Goal: Navigation & Orientation: Find specific page/section

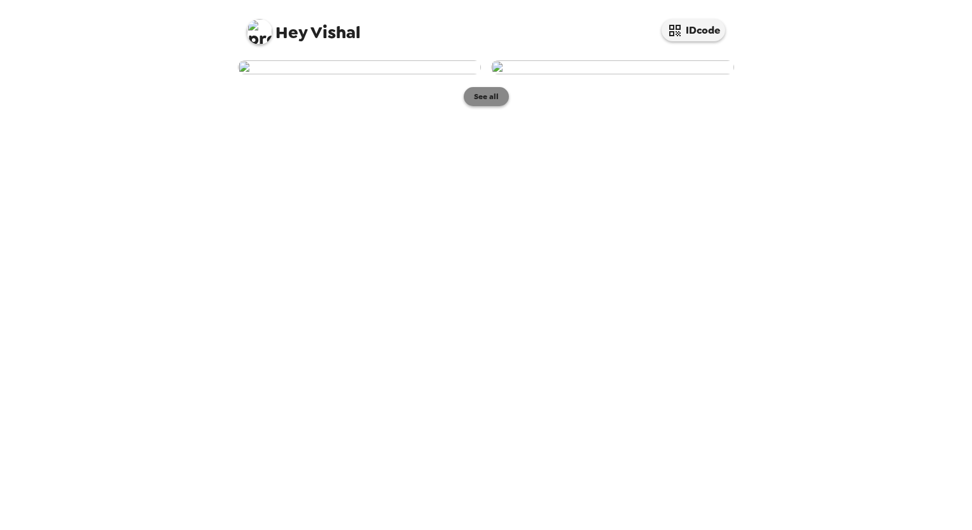
click at [484, 106] on button "See all" at bounding box center [486, 96] width 45 height 19
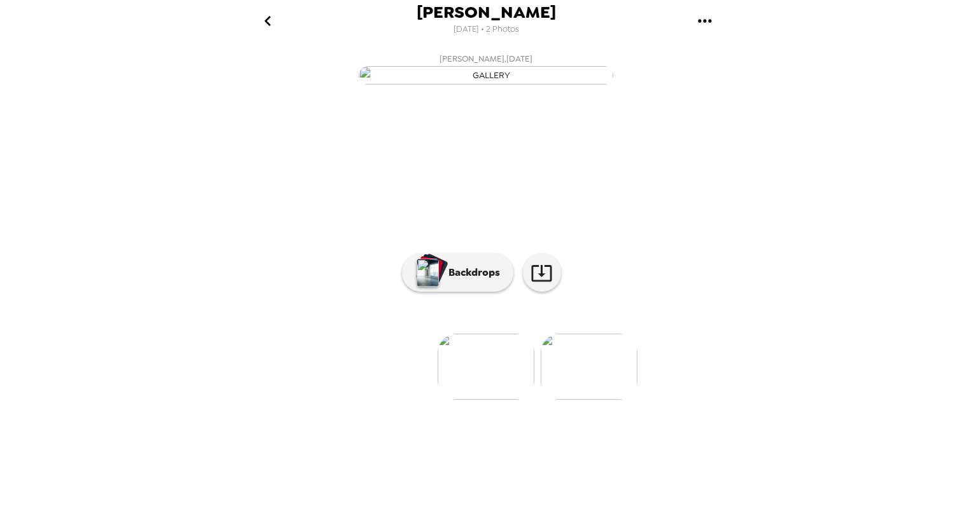
scroll to position [19, 0]
click at [462, 280] on p "Backdrops" at bounding box center [471, 272] width 58 height 15
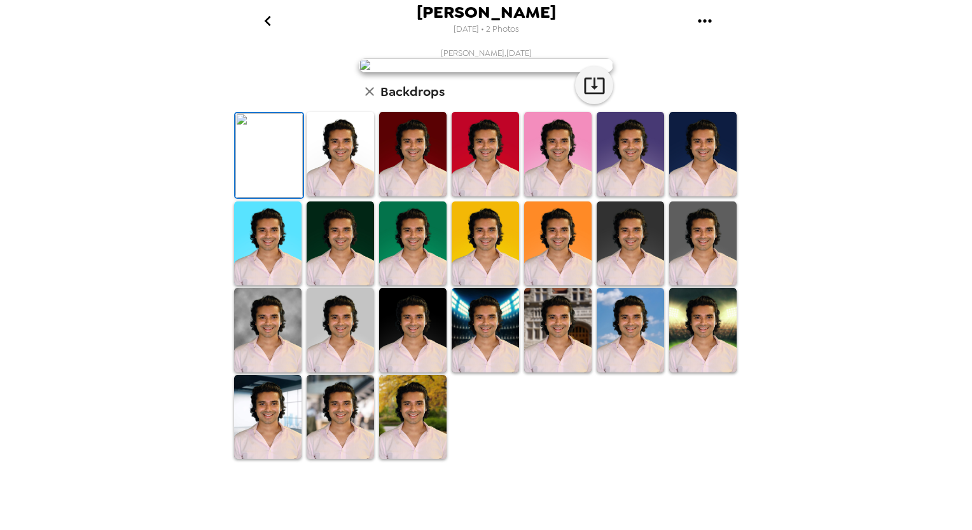
scroll to position [233, 0]
click at [637, 373] on img at bounding box center [630, 330] width 67 height 85
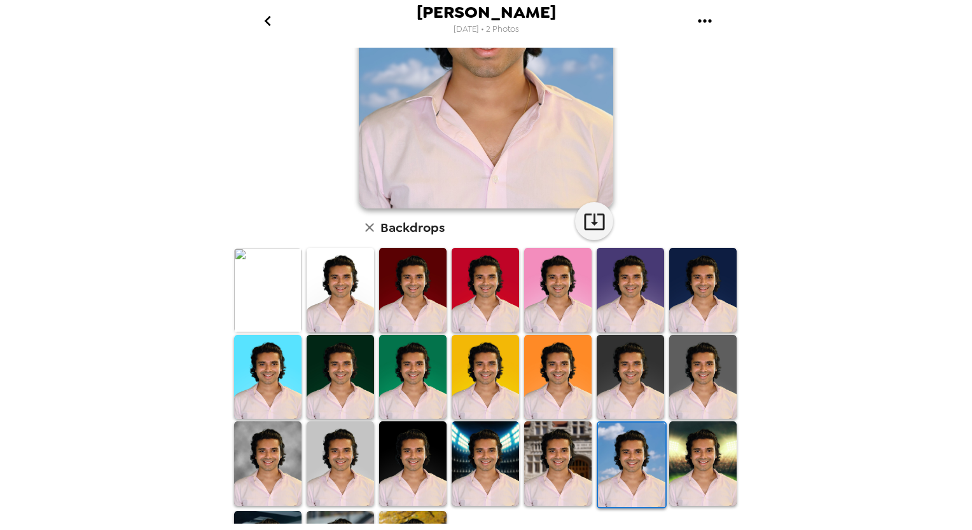
scroll to position [168, 0]
click at [694, 289] on img at bounding box center [702, 290] width 67 height 85
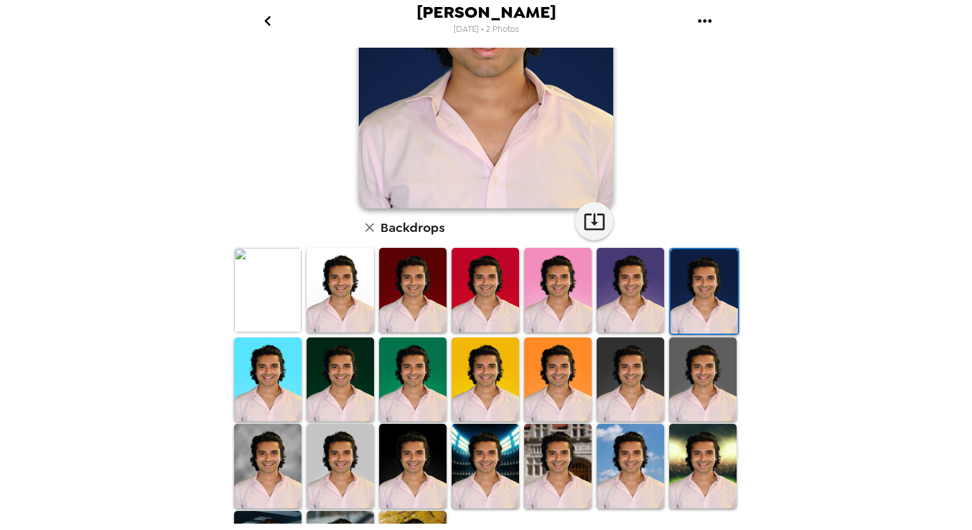
scroll to position [0, 0]
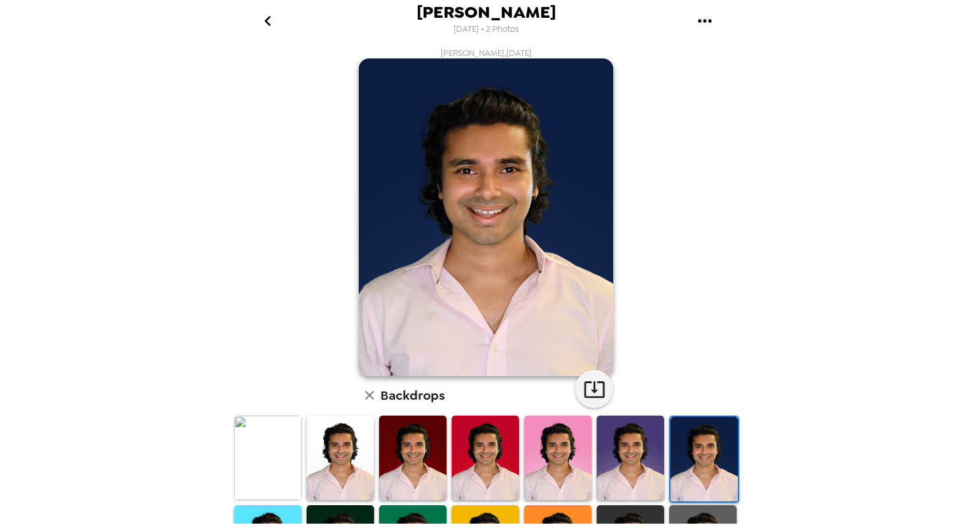
click at [623, 451] on img at bounding box center [630, 458] width 67 height 85
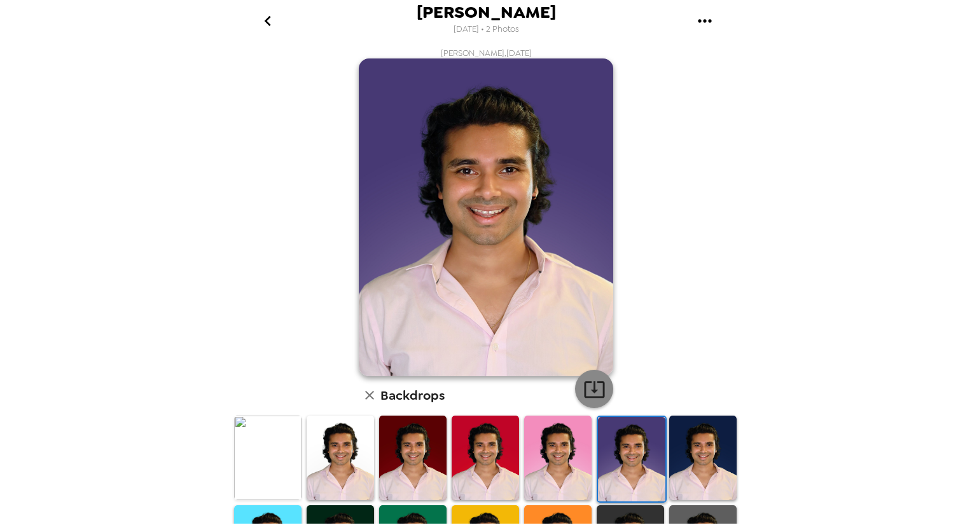
click at [583, 393] on icon "button" at bounding box center [594, 389] width 22 height 22
click at [245, 449] on img at bounding box center [267, 458] width 67 height 85
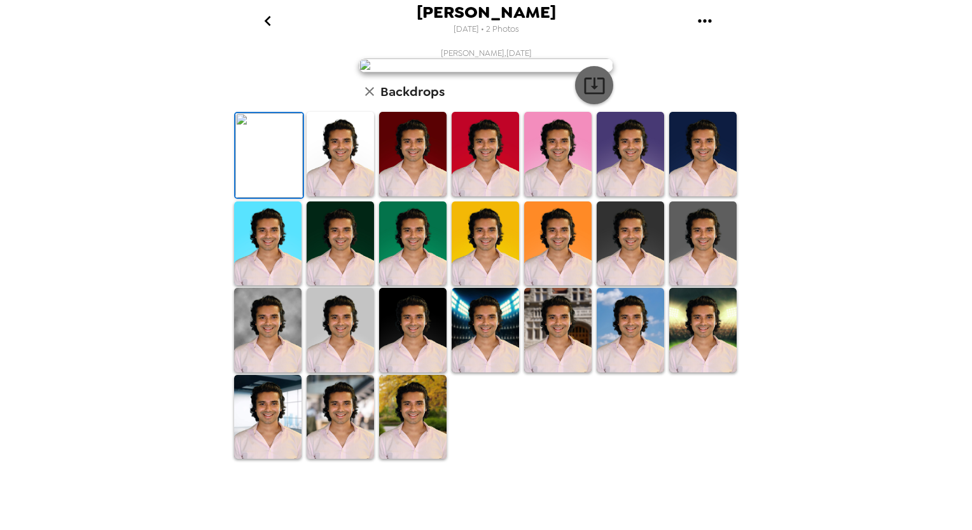
click at [585, 97] on icon "button" at bounding box center [594, 85] width 22 height 22
click at [420, 286] on img at bounding box center [412, 244] width 67 height 85
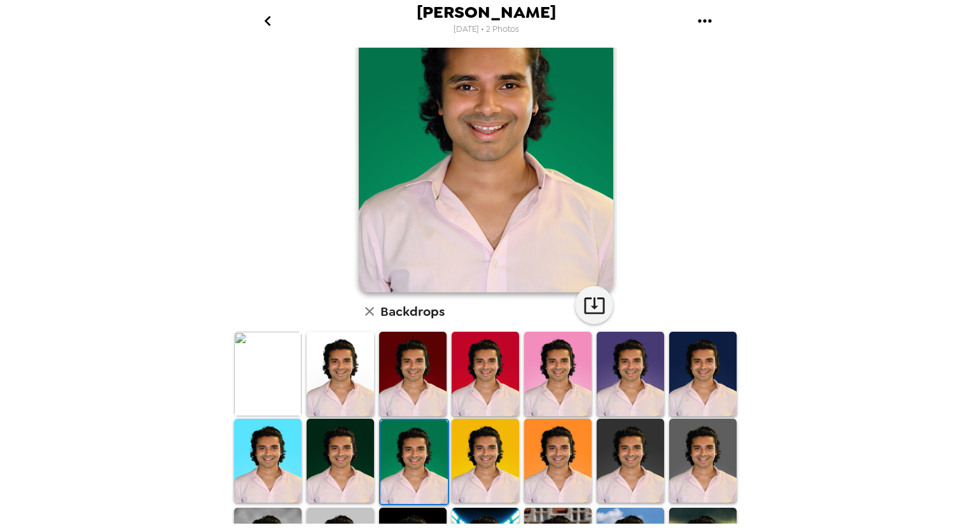
scroll to position [85, 0]
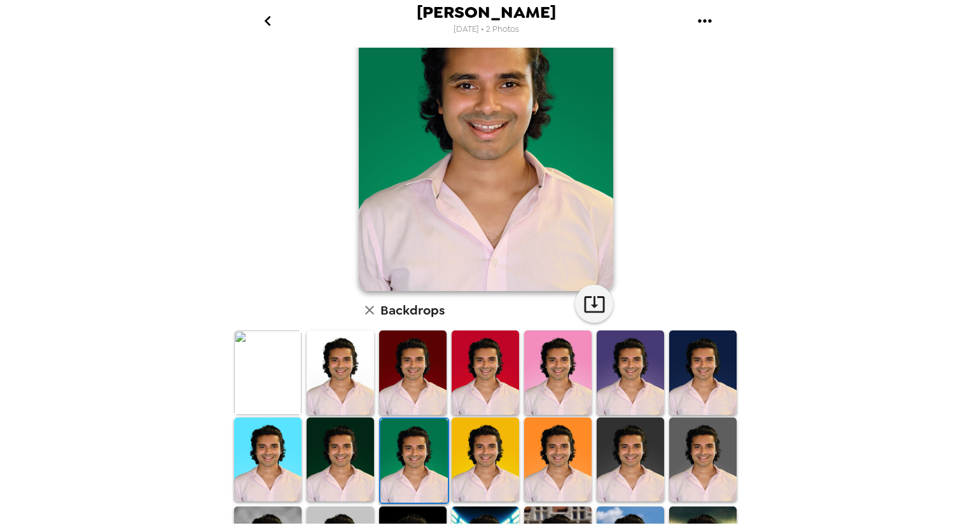
click at [467, 462] on img at bounding box center [485, 460] width 67 height 85
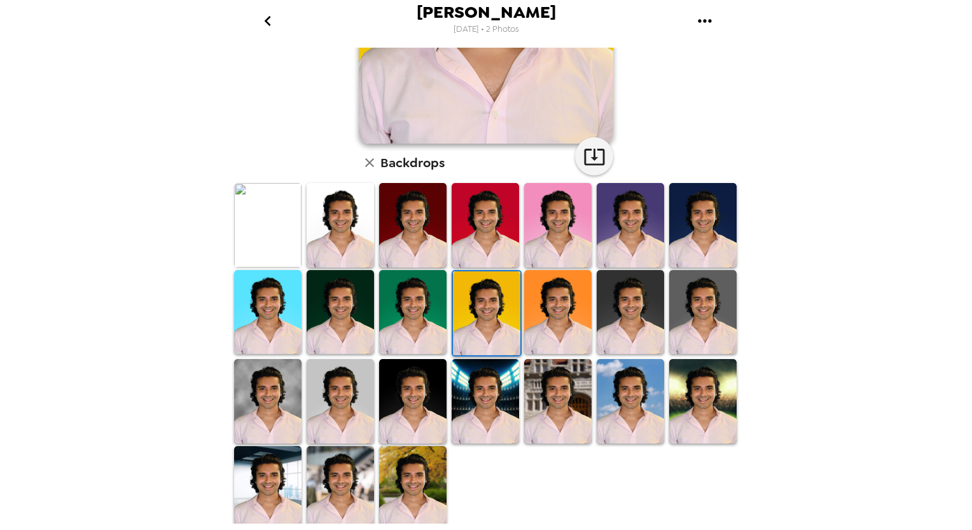
click at [578, 414] on img at bounding box center [557, 401] width 67 height 85
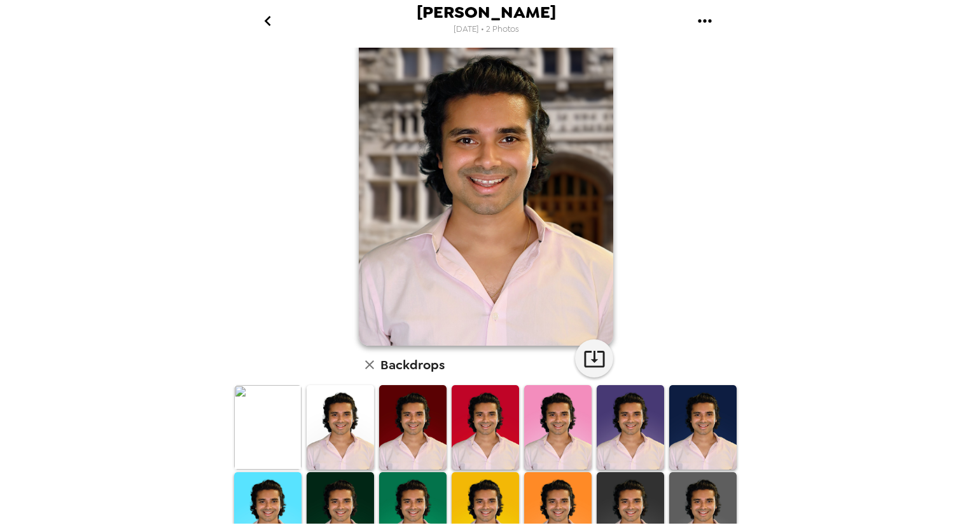
scroll to position [0, 0]
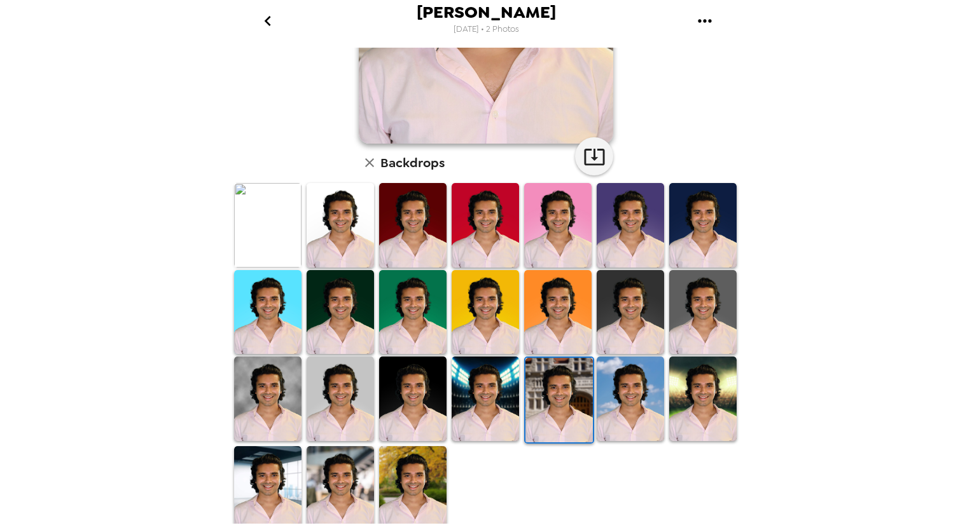
click at [611, 383] on img at bounding box center [630, 399] width 67 height 85
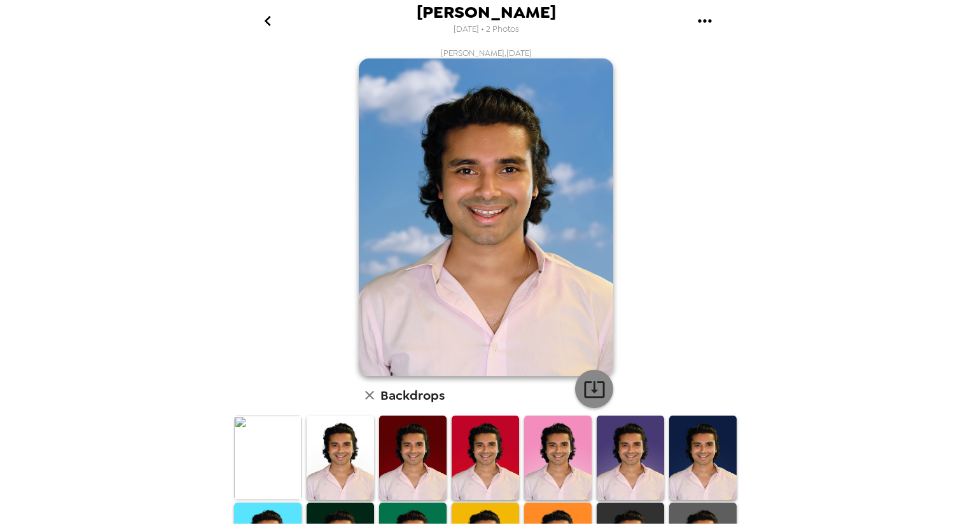
click at [583, 381] on icon "button" at bounding box center [594, 389] width 22 height 22
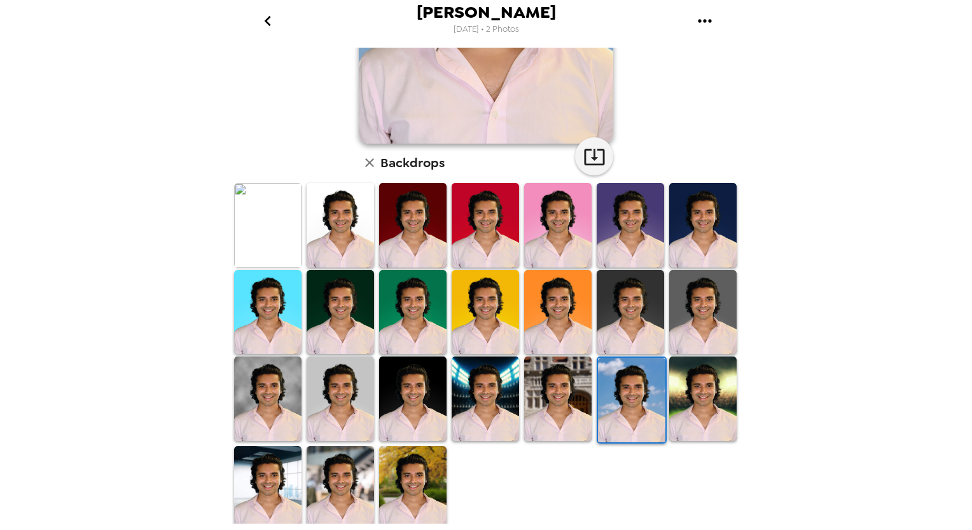
click at [669, 413] on img at bounding box center [702, 399] width 67 height 85
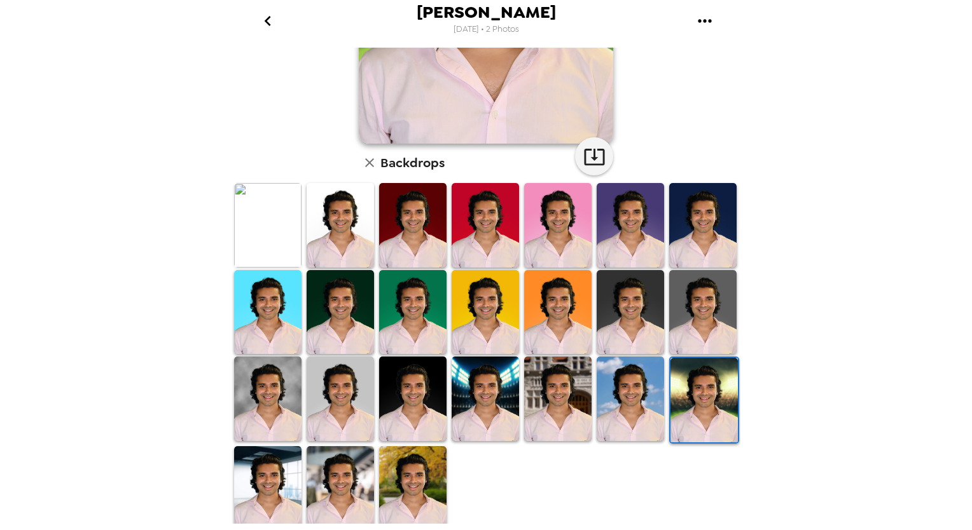
scroll to position [0, 0]
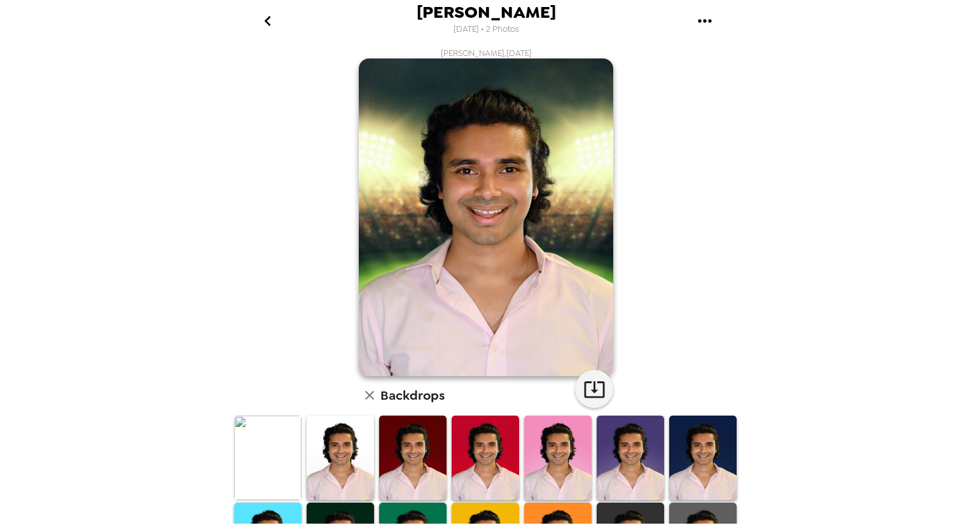
click at [264, 24] on icon "go back" at bounding box center [268, 21] width 20 height 20
